Goal: Find specific page/section: Find specific page/section

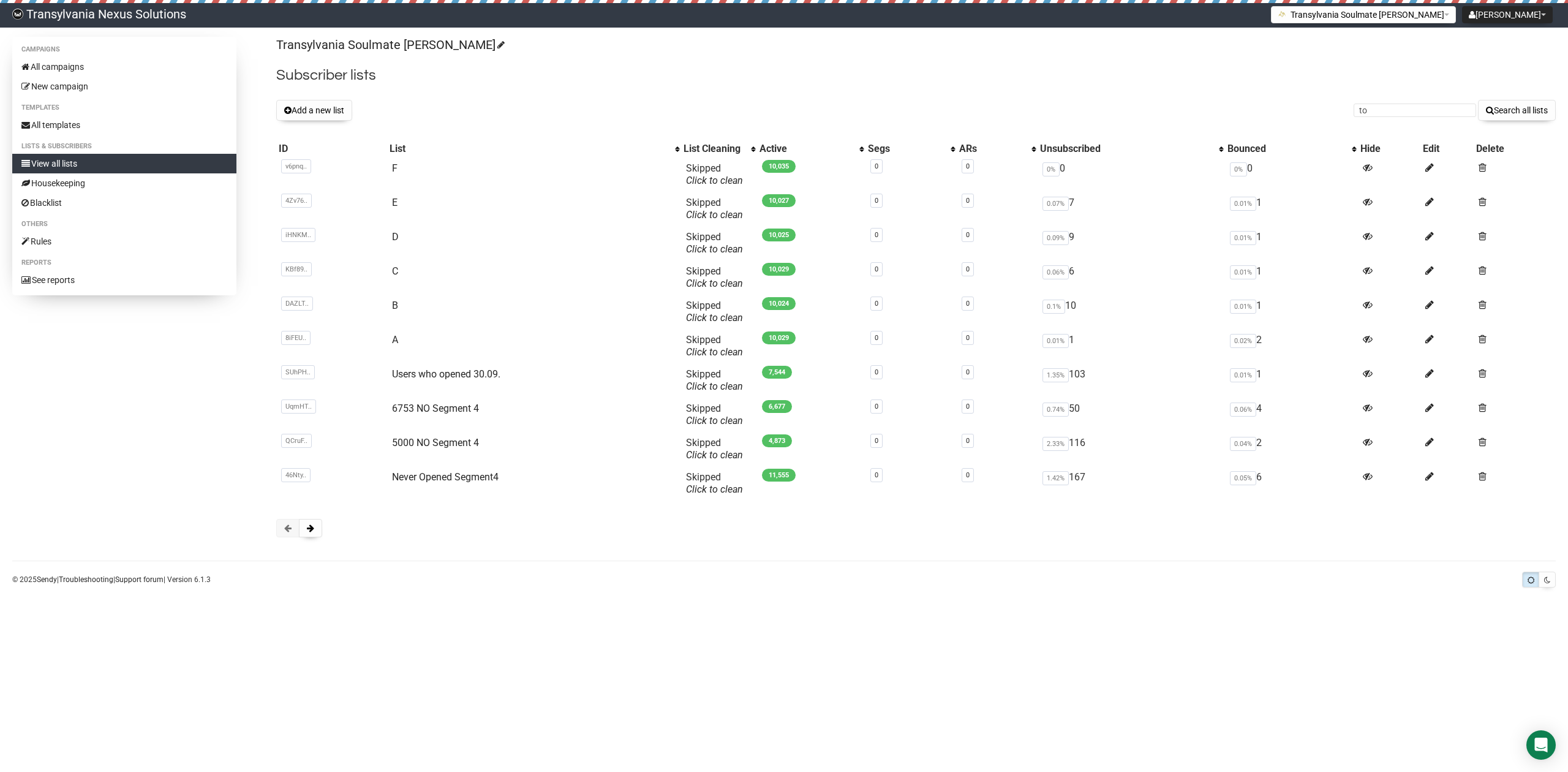
type input "t"
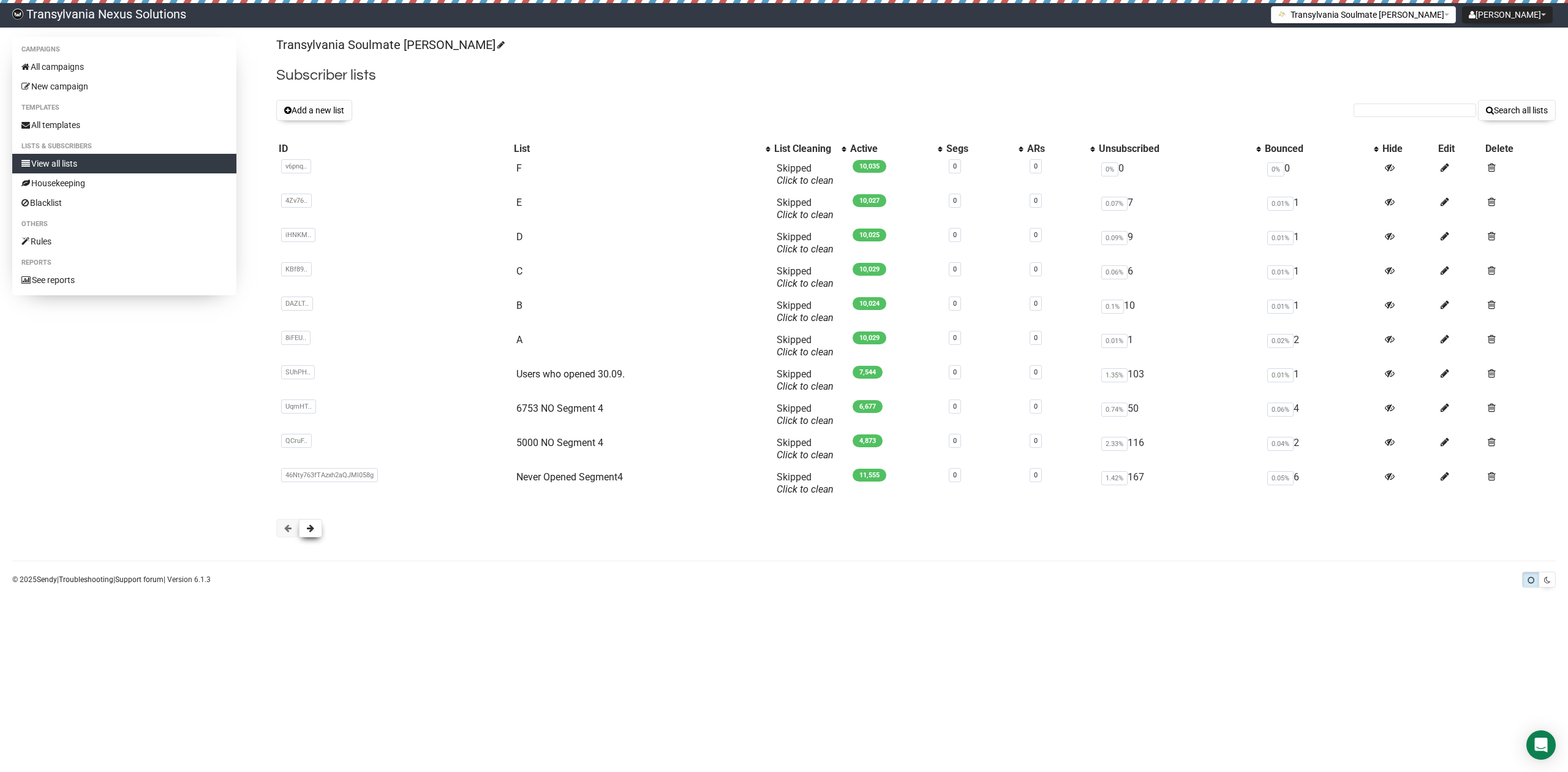
click at [307, 529] on span at bounding box center [310, 528] width 7 height 9
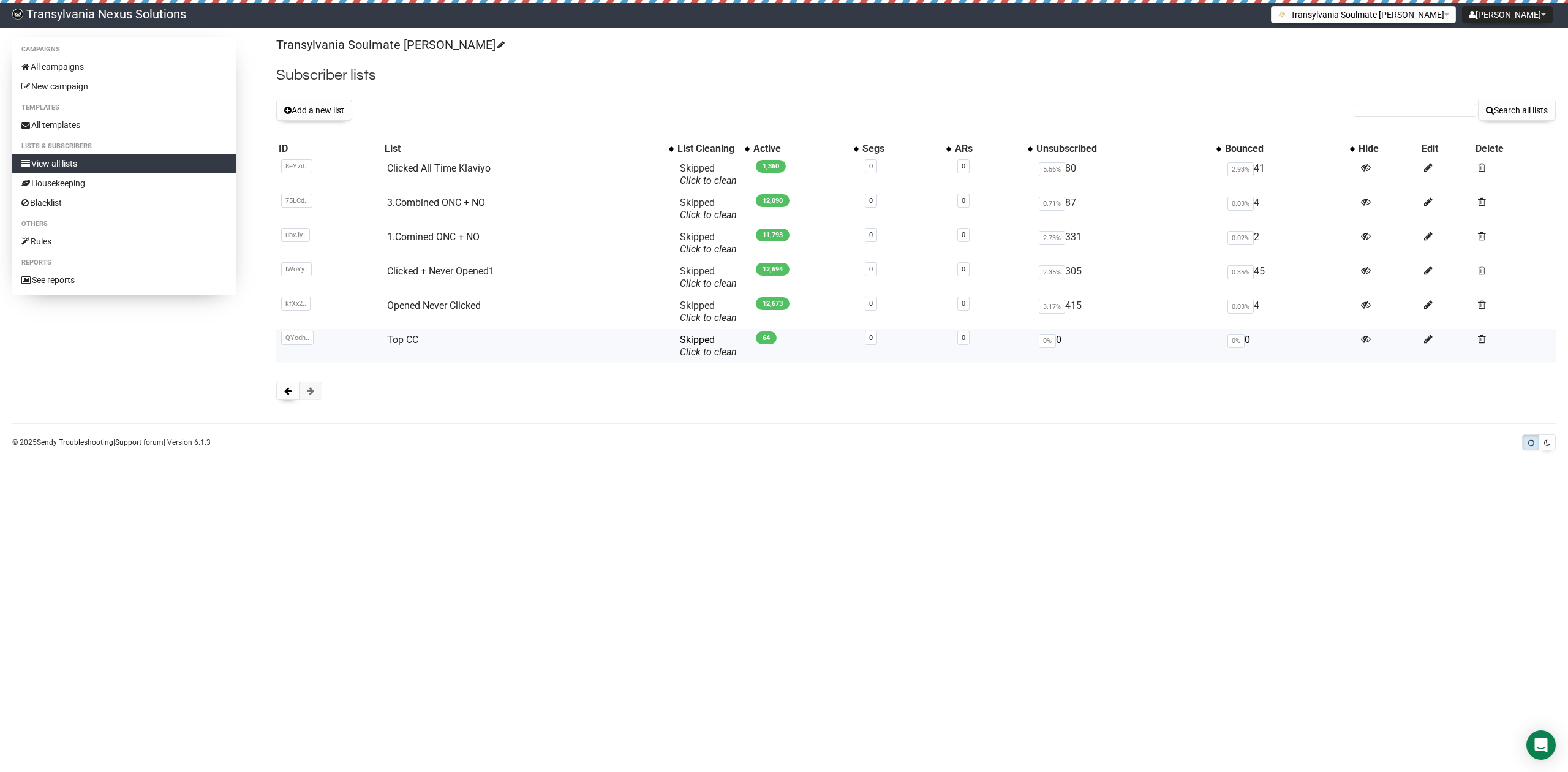
click at [423, 359] on td "Top CC" at bounding box center [528, 346] width 293 height 34
click at [417, 345] on td "Top CC" at bounding box center [528, 346] width 293 height 34
click at [417, 345] on link "Top CC" at bounding box center [403, 340] width 32 height 12
